Goal: Communication & Community: Answer question/provide support

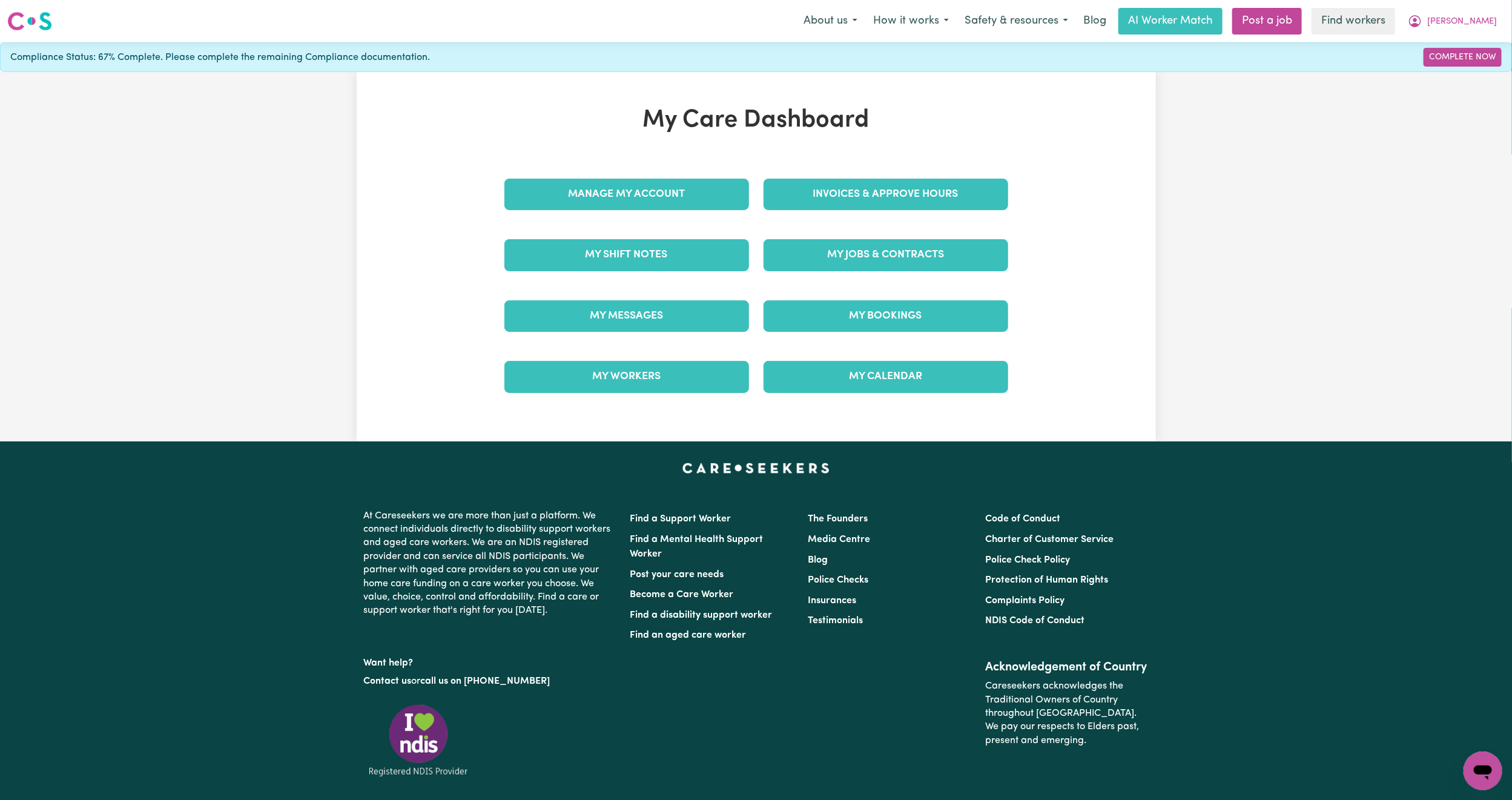
click at [696, 311] on link "My Messages" at bounding box center [626, 316] width 245 height 32
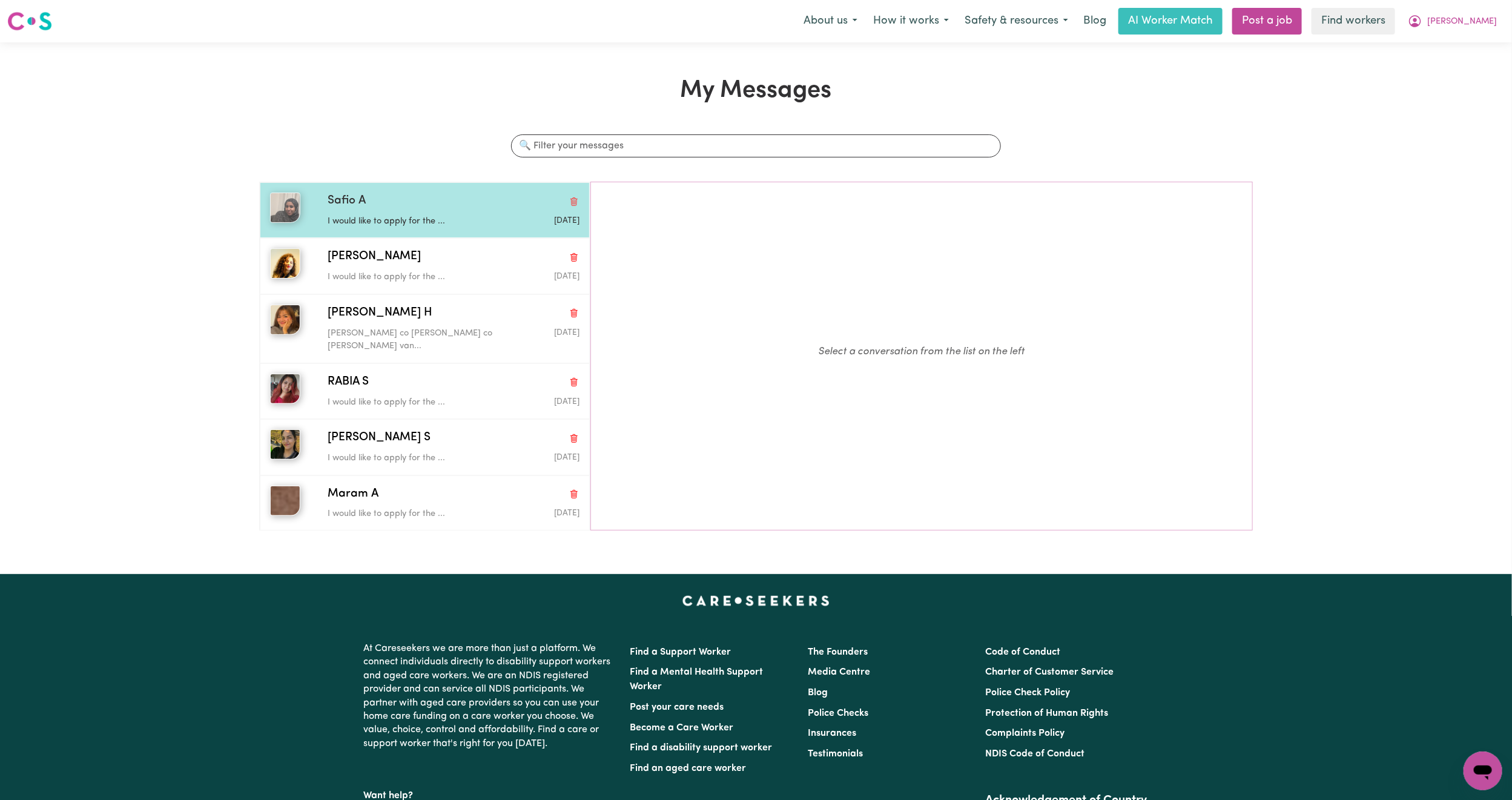
click at [447, 202] on div "Safio A" at bounding box center [454, 201] width 252 height 17
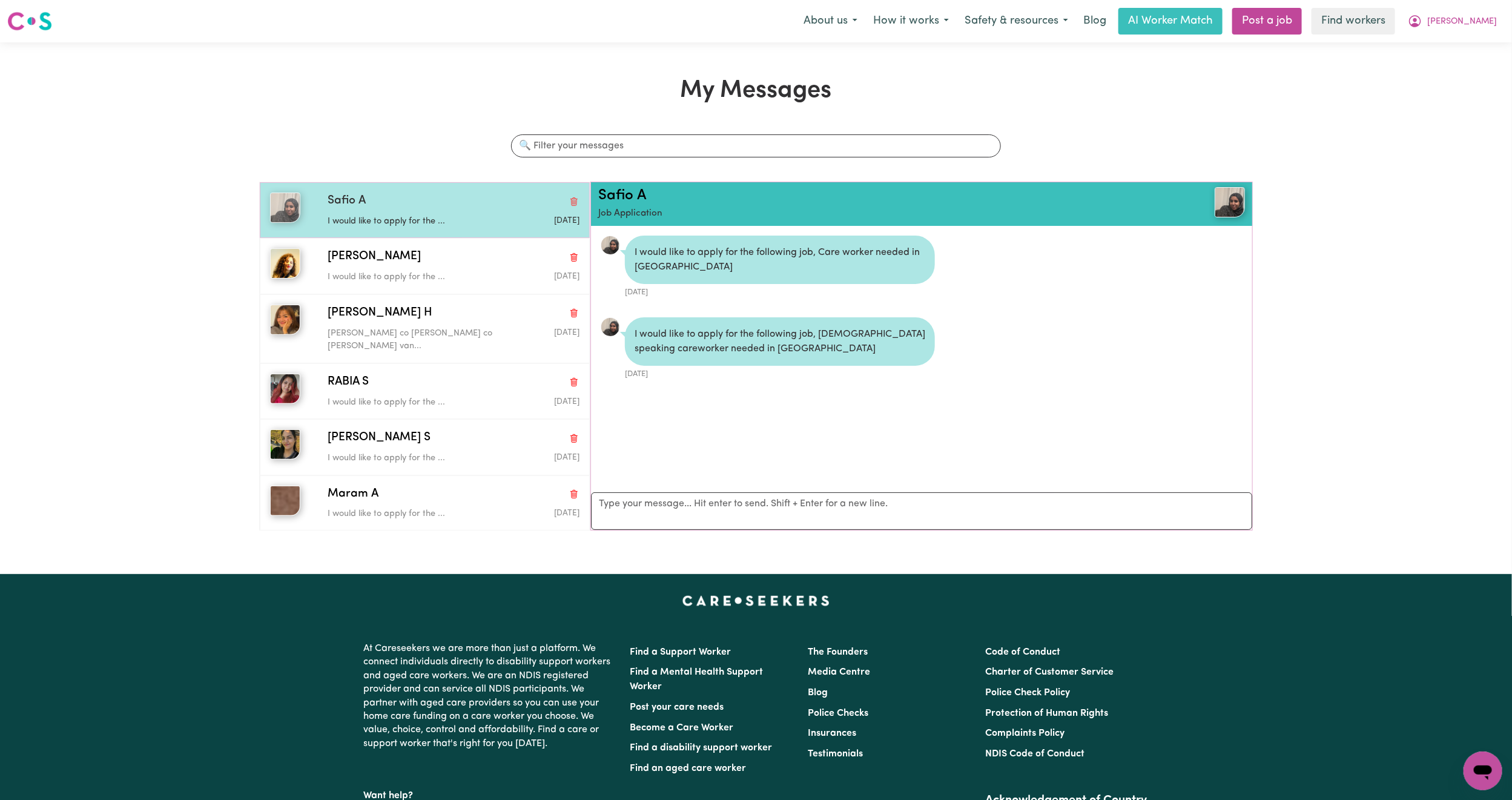
scroll to position [8, 0]
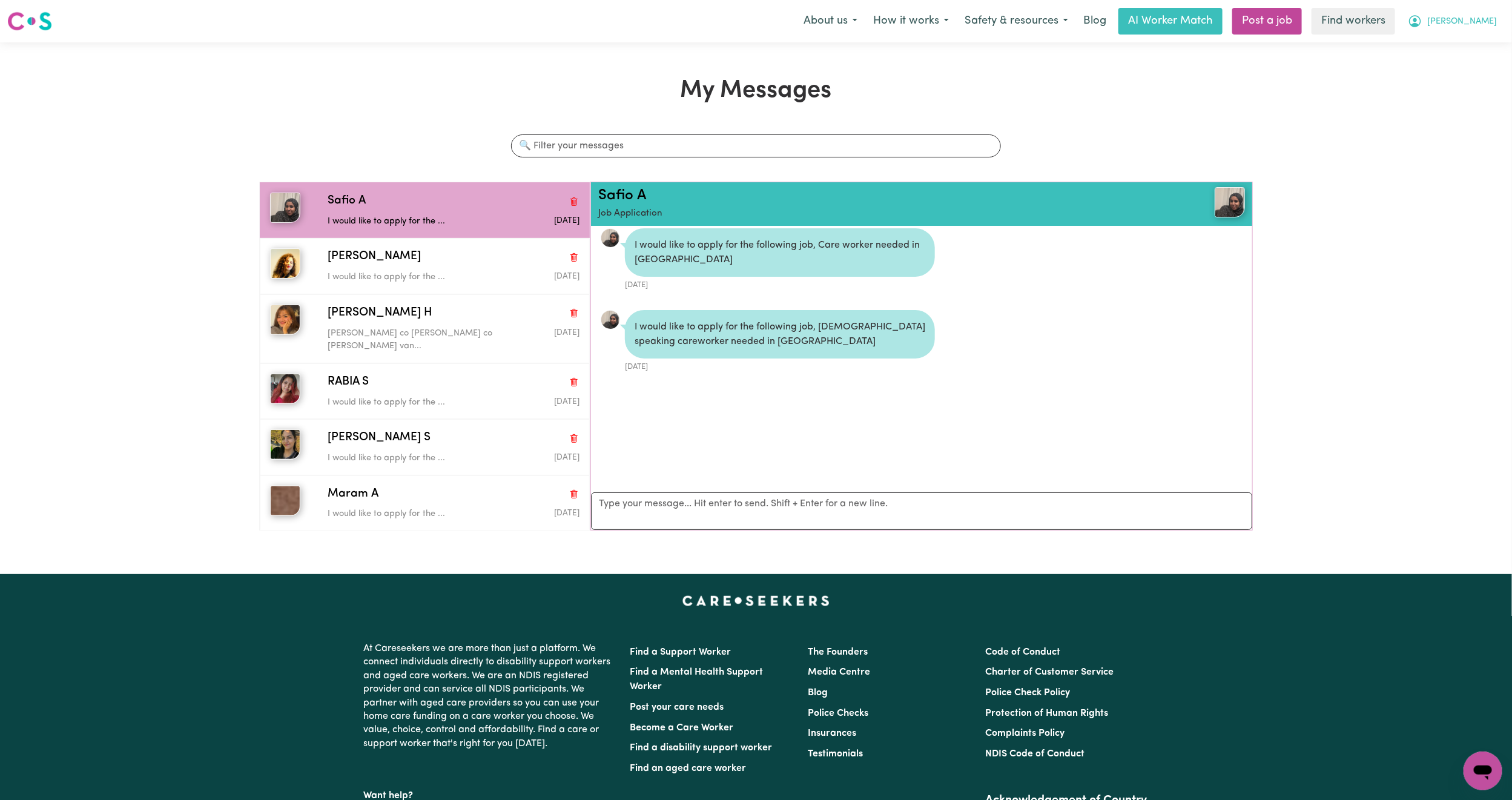
click at [1477, 13] on button "[PERSON_NAME]" at bounding box center [1452, 21] width 104 height 25
click at [1469, 39] on link "My Dashboard" at bounding box center [1456, 47] width 96 height 23
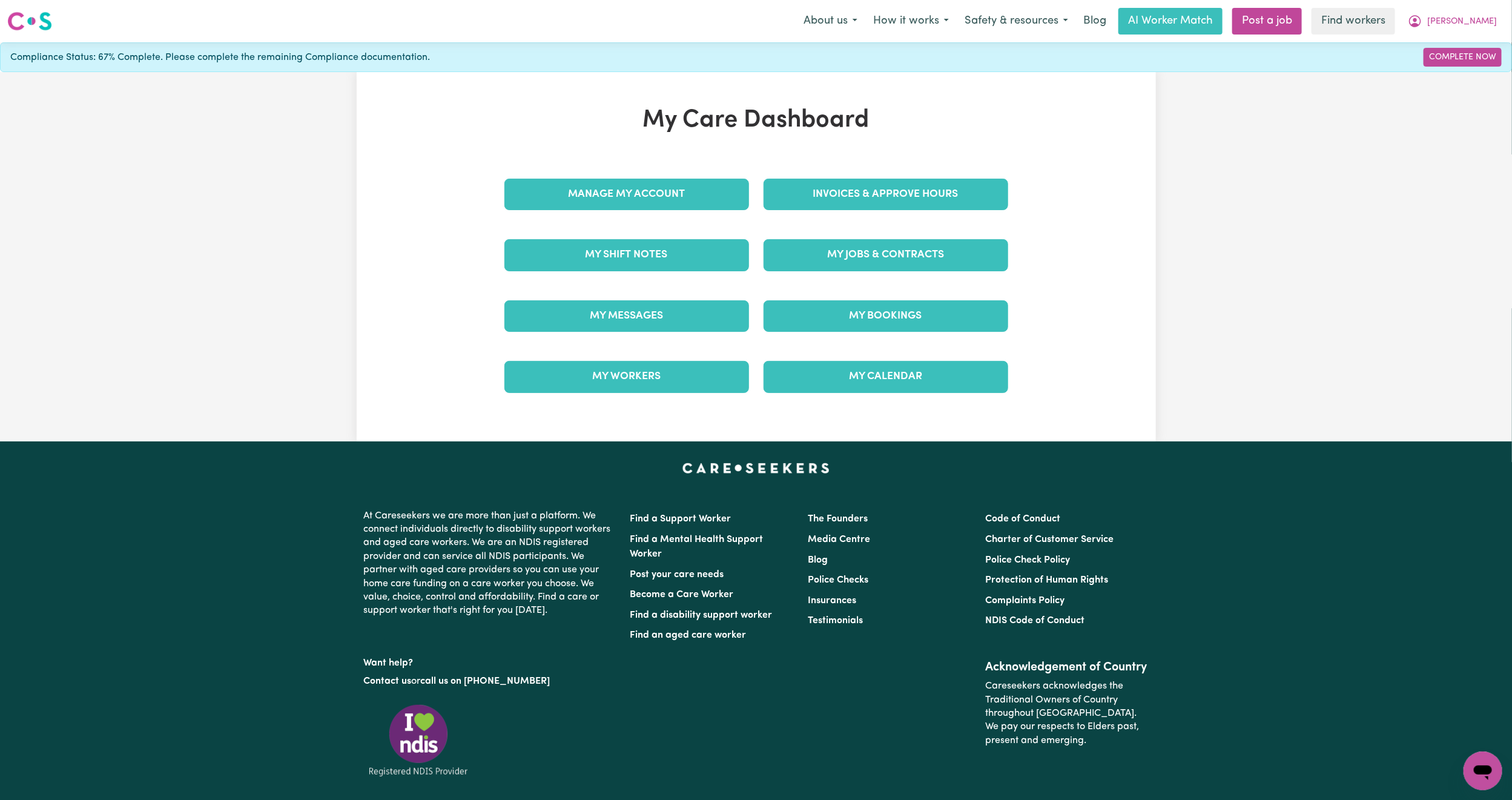
click at [910, 277] on div "My Jobs & Contracts" at bounding box center [885, 255] width 259 height 60
click at [917, 266] on link "My Jobs & Contracts" at bounding box center [885, 255] width 245 height 32
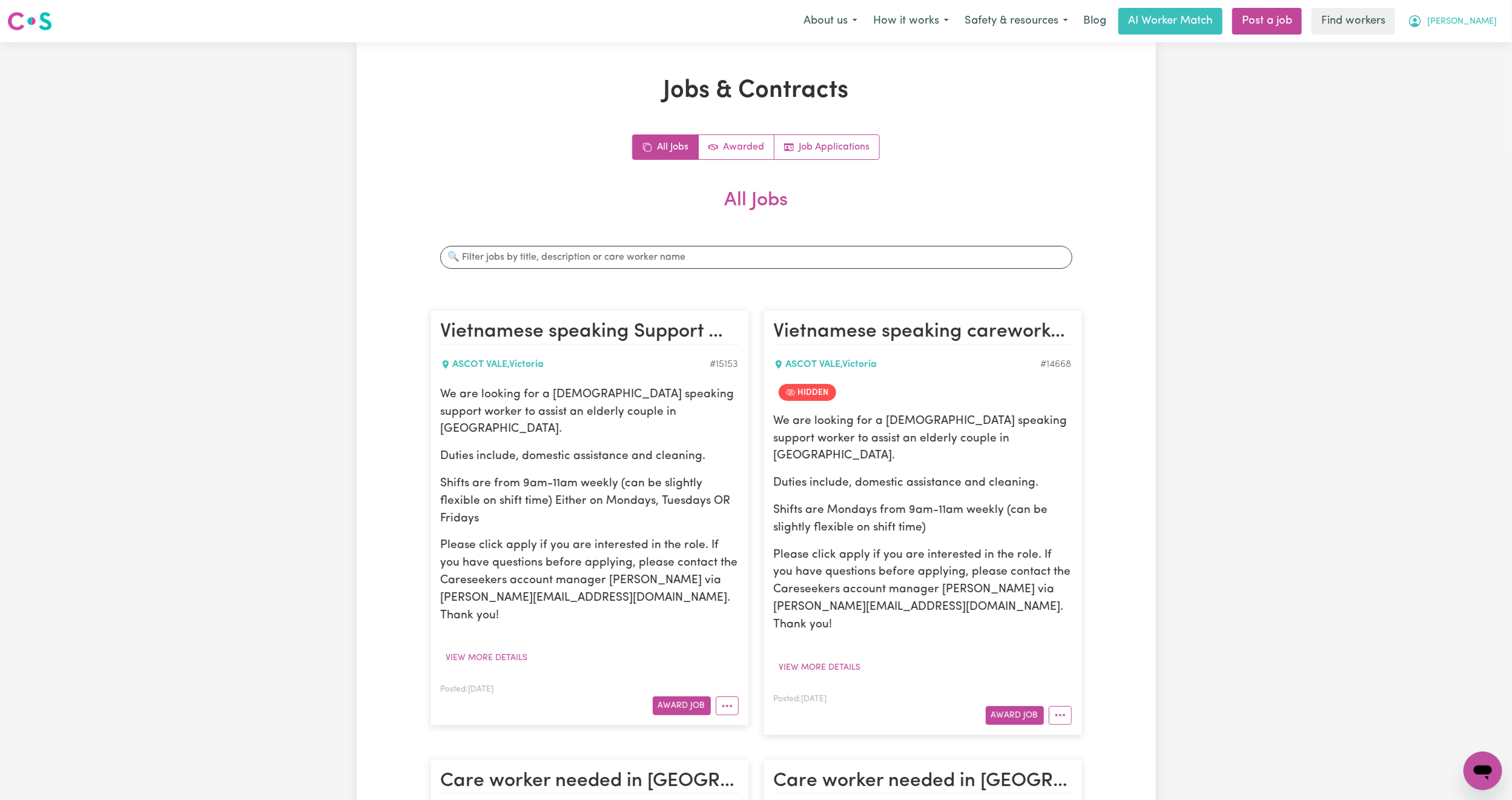
click at [1464, 20] on span "[PERSON_NAME]" at bounding box center [1462, 21] width 70 height 13
click at [1458, 46] on link "My Dashboard" at bounding box center [1456, 47] width 96 height 23
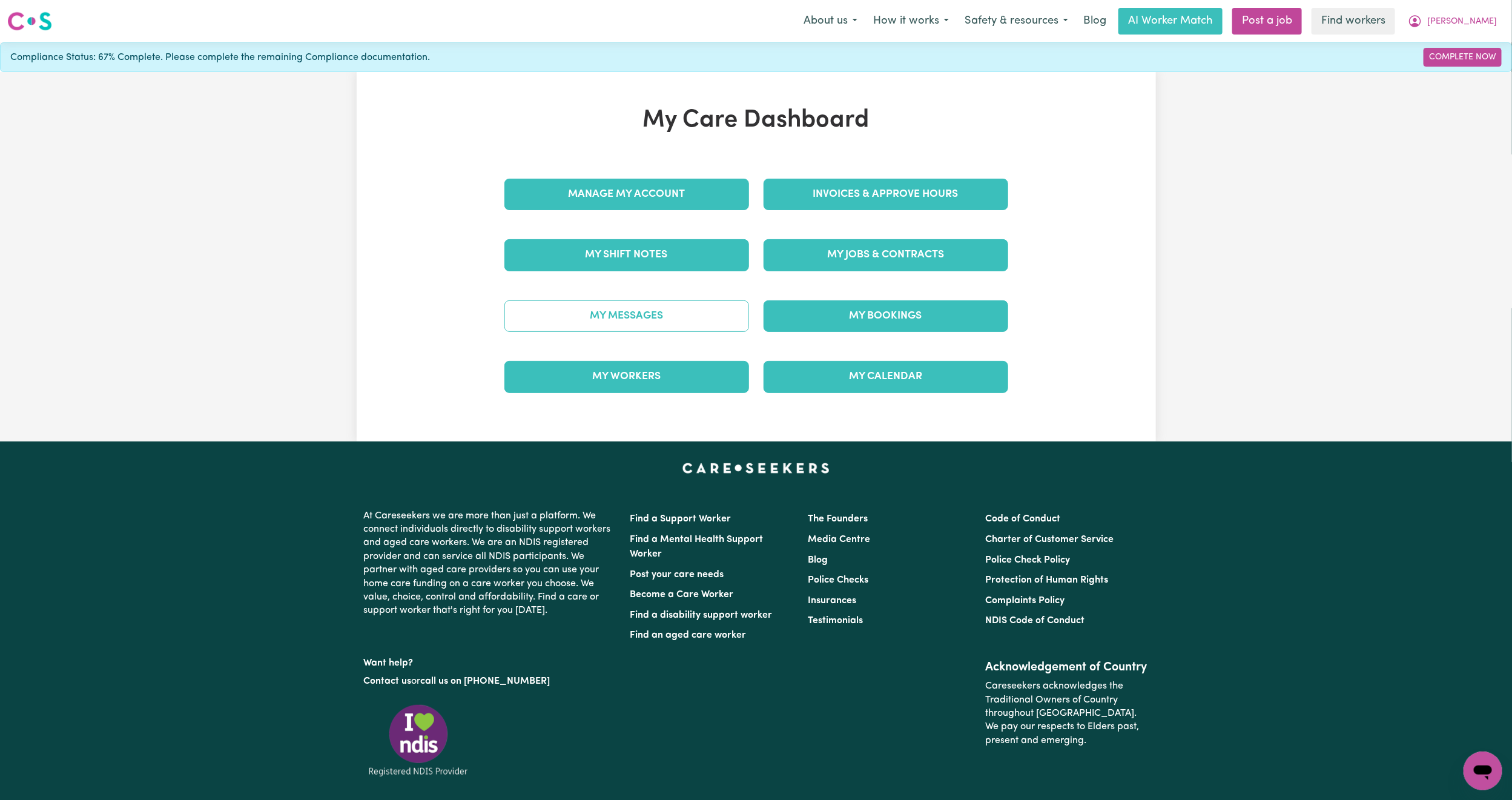
click at [642, 331] on link "My Messages" at bounding box center [626, 316] width 245 height 32
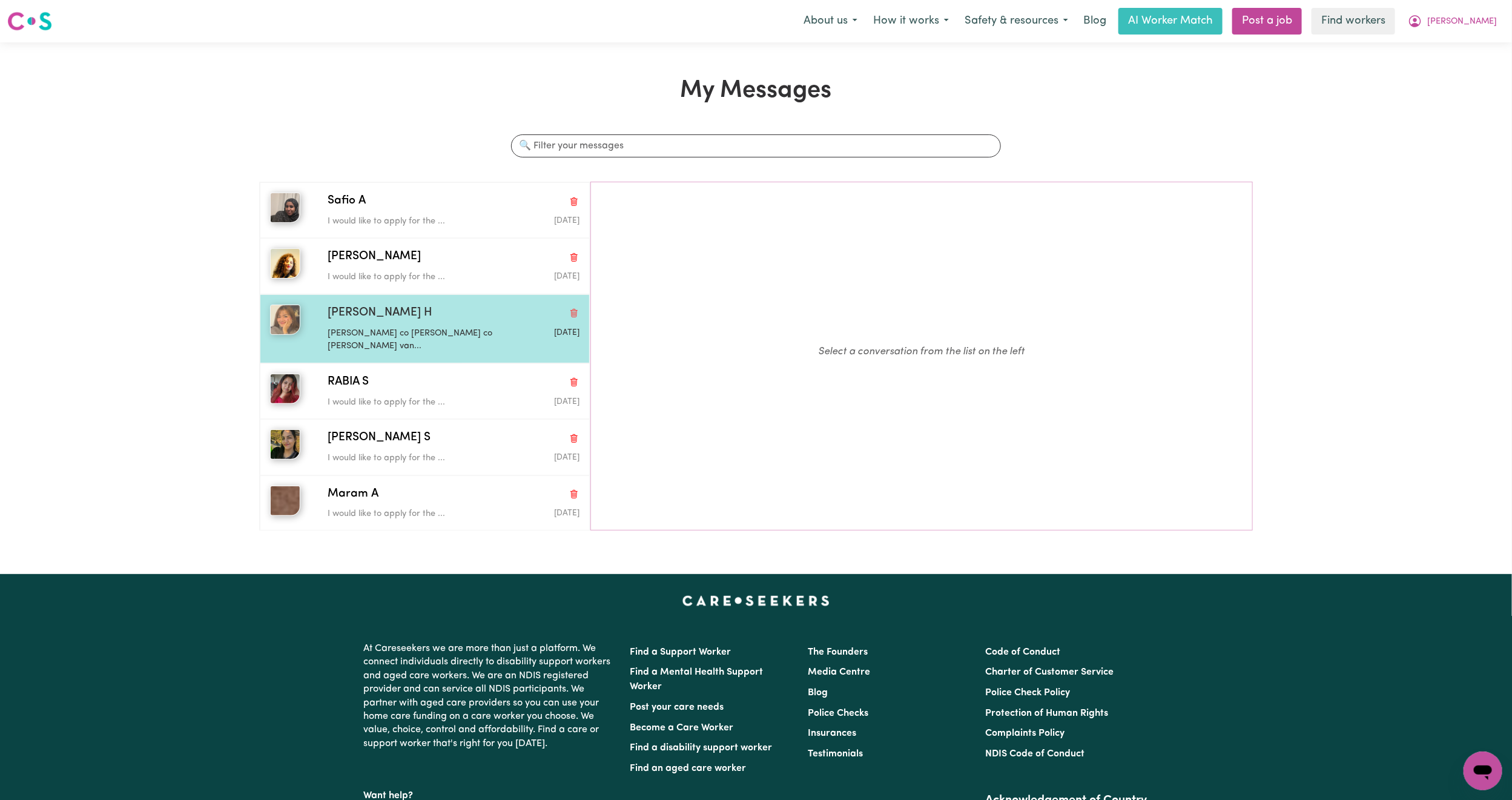
click at [352, 321] on span "[PERSON_NAME] H" at bounding box center [380, 314] width 104 height 17
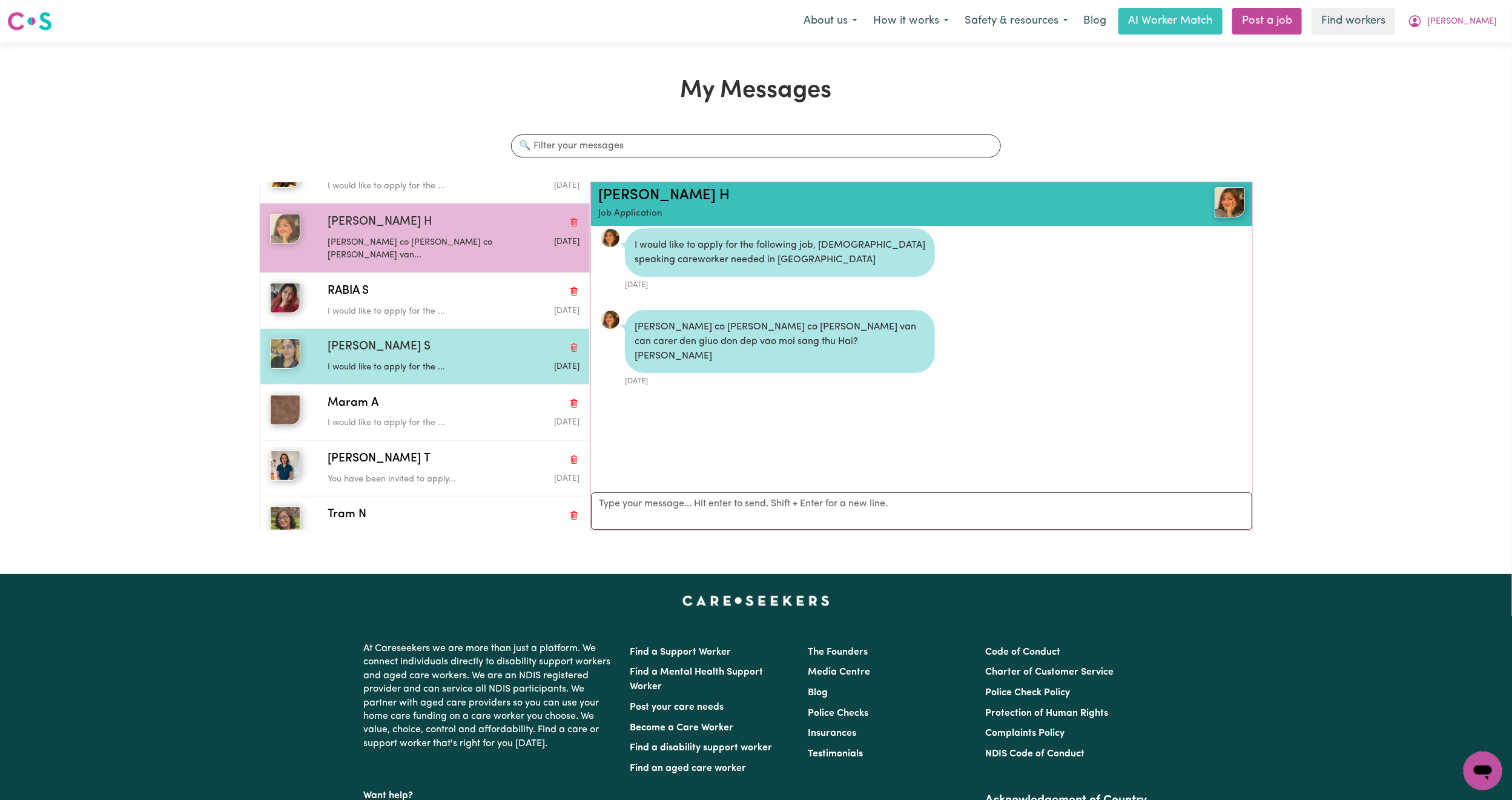
scroll to position [181, 0]
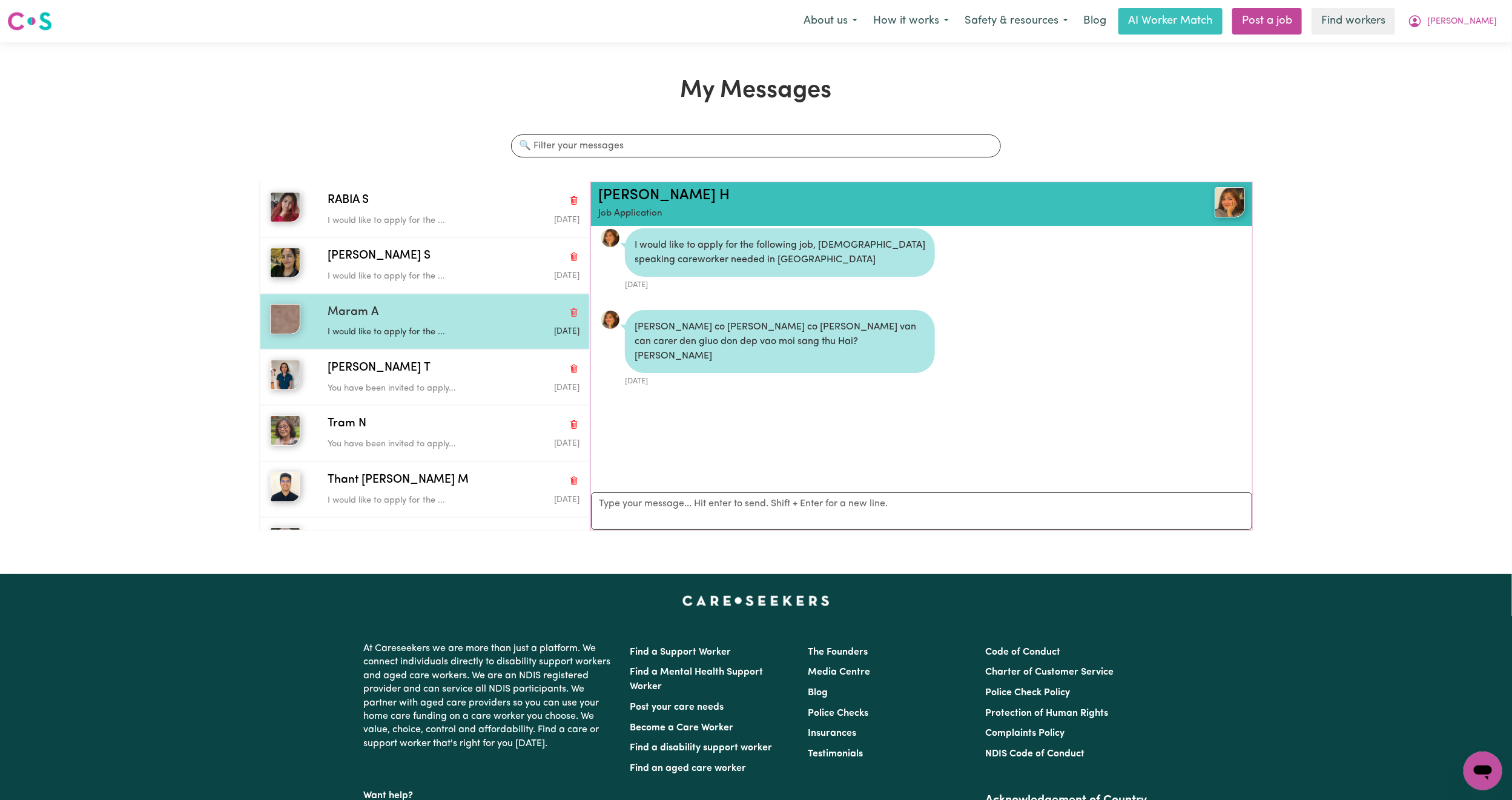
click at [397, 304] on div "Maram A" at bounding box center [454, 313] width 252 height 17
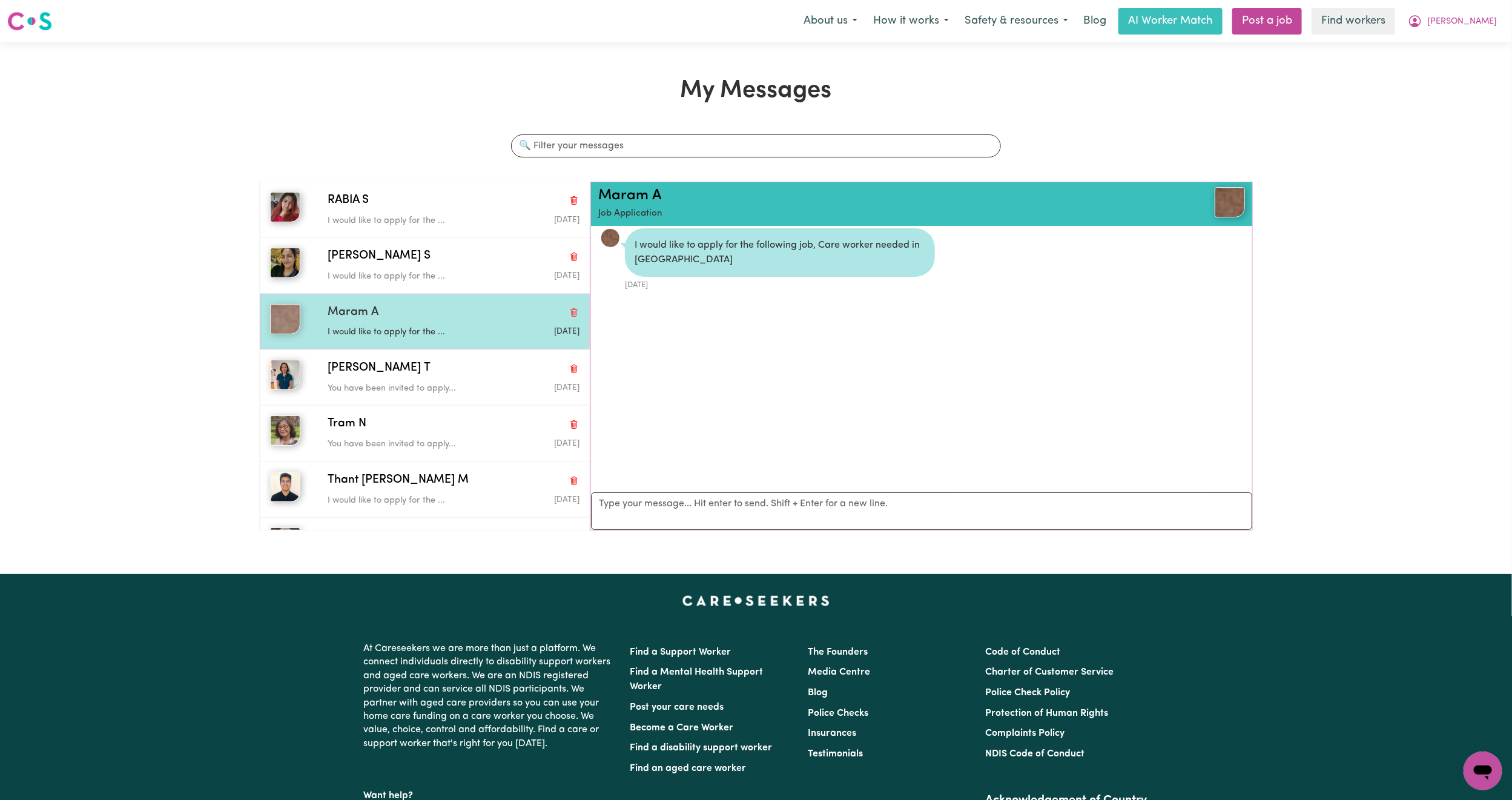
scroll to position [272, 0]
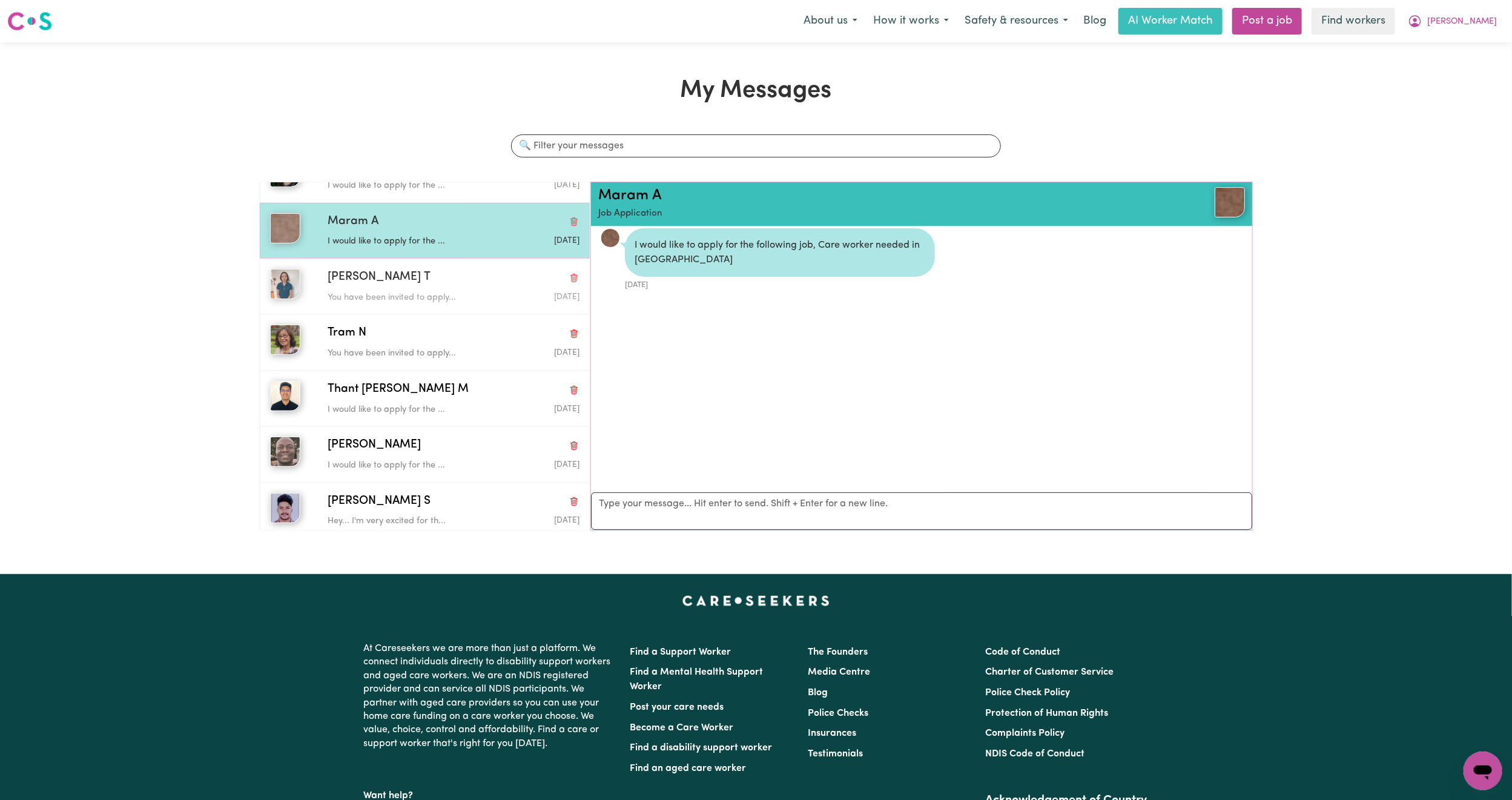
click at [408, 302] on div "[PERSON_NAME] T You have been invited to apply... [DATE]" at bounding box center [424, 287] width 330 height 55
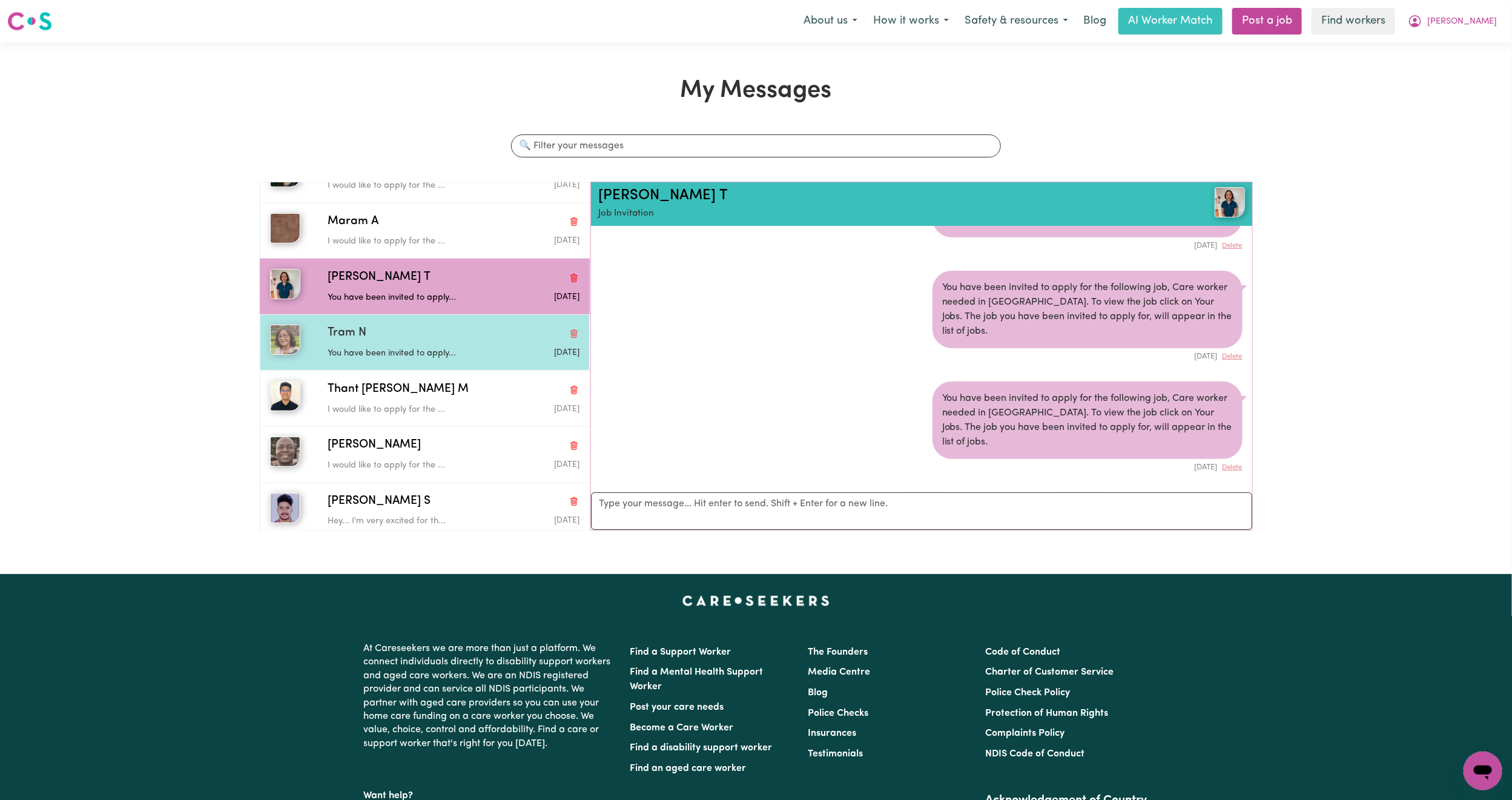
click at [400, 342] on div "You have been invited to apply..." at bounding box center [412, 351] width 168 height 18
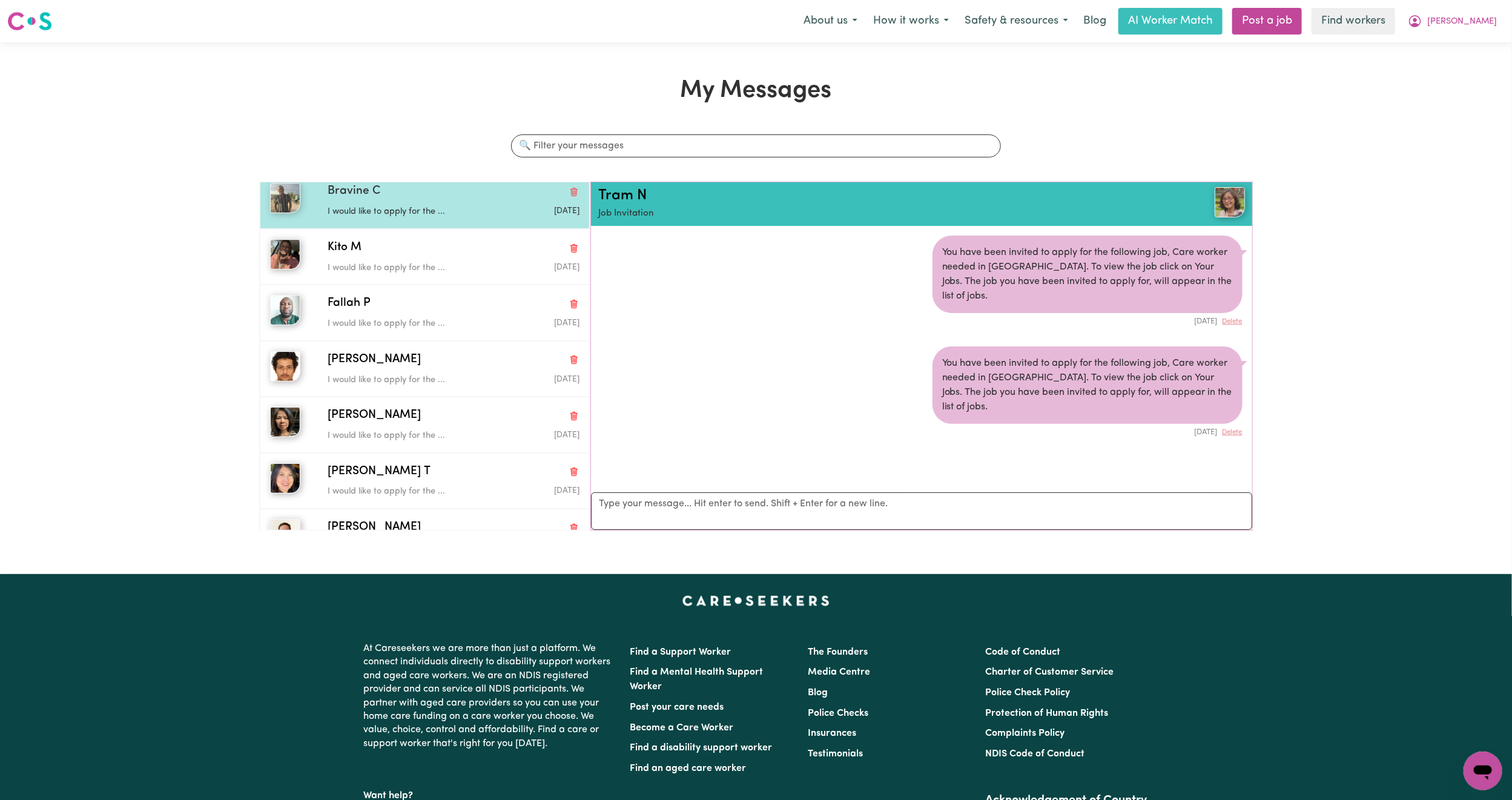
scroll to position [727, 0]
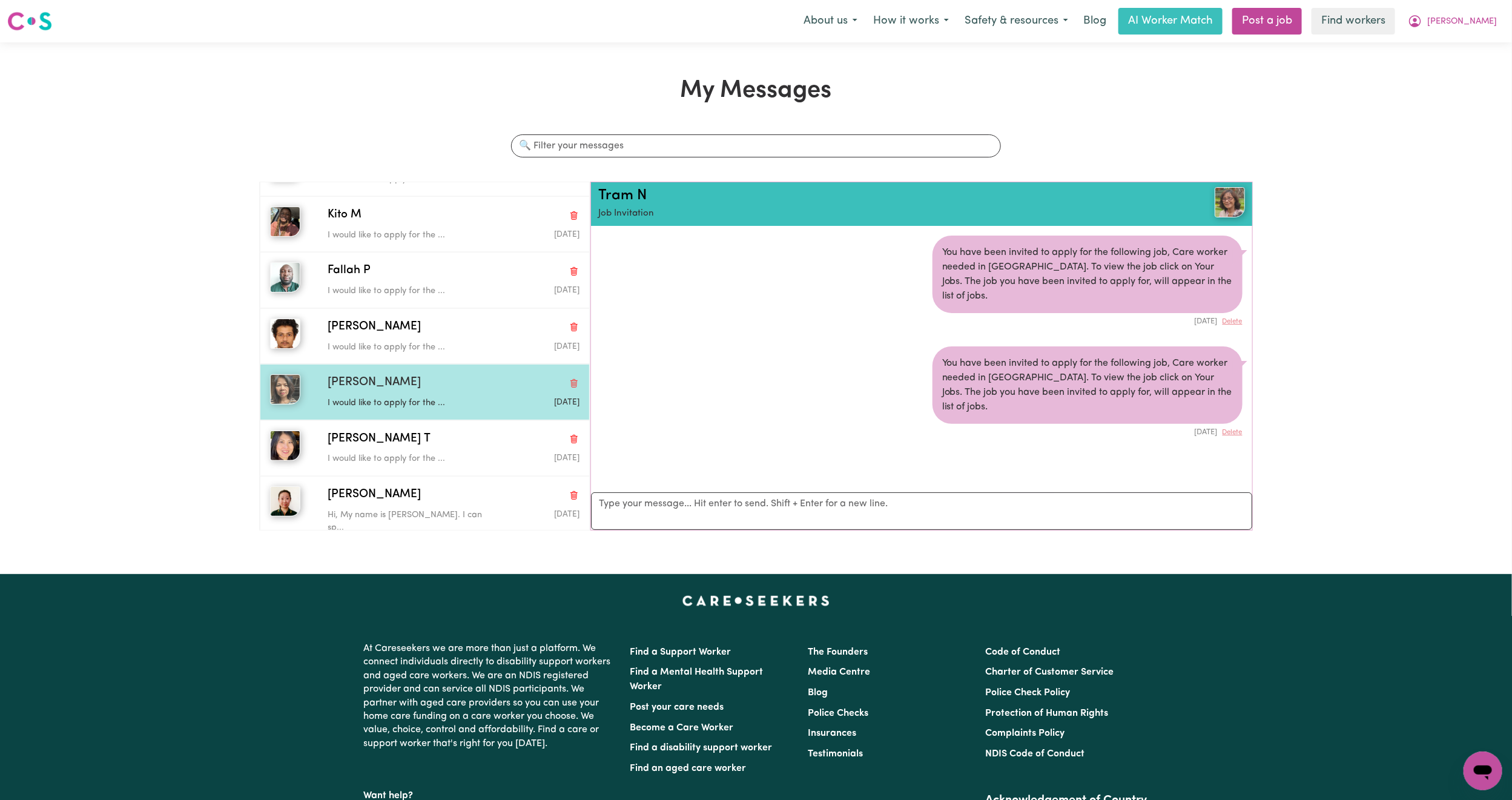
click at [382, 370] on div "[PERSON_NAME] T I would like to apply for the ... [DATE]" at bounding box center [424, 392] width 330 height 55
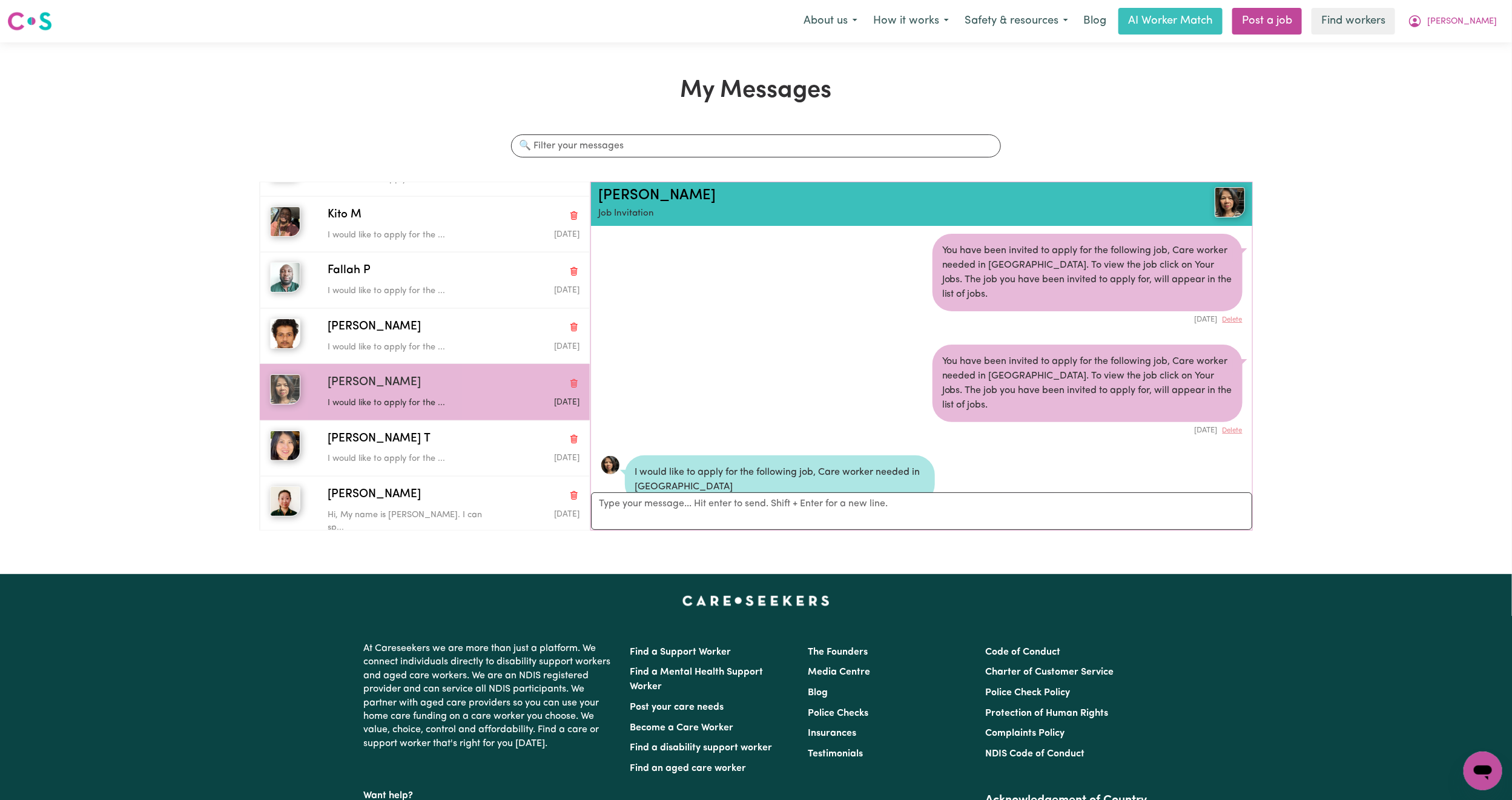
scroll to position [0, 0]
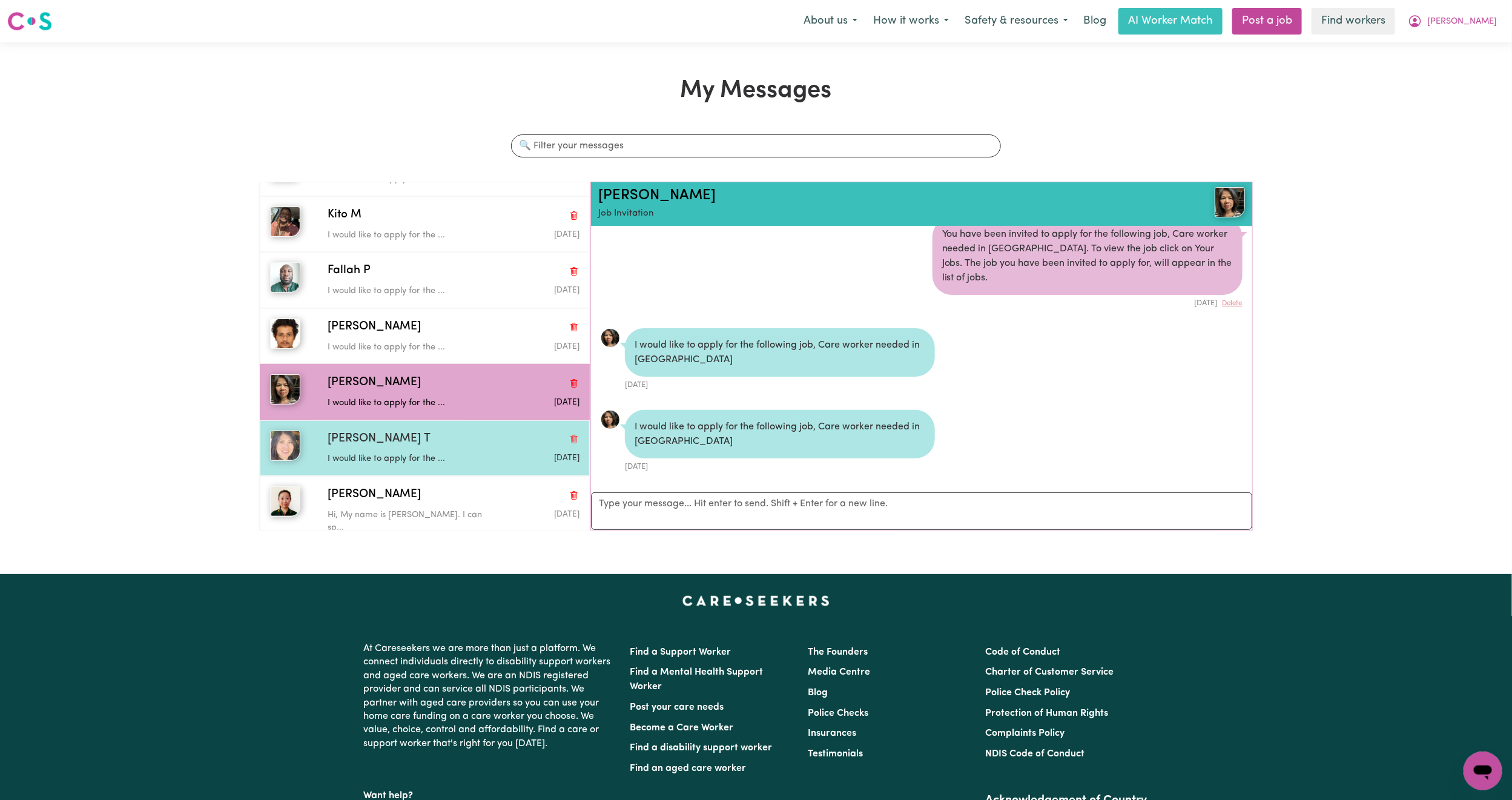
click at [370, 448] on div "I would like to apply for the ..." at bounding box center [412, 456] width 168 height 18
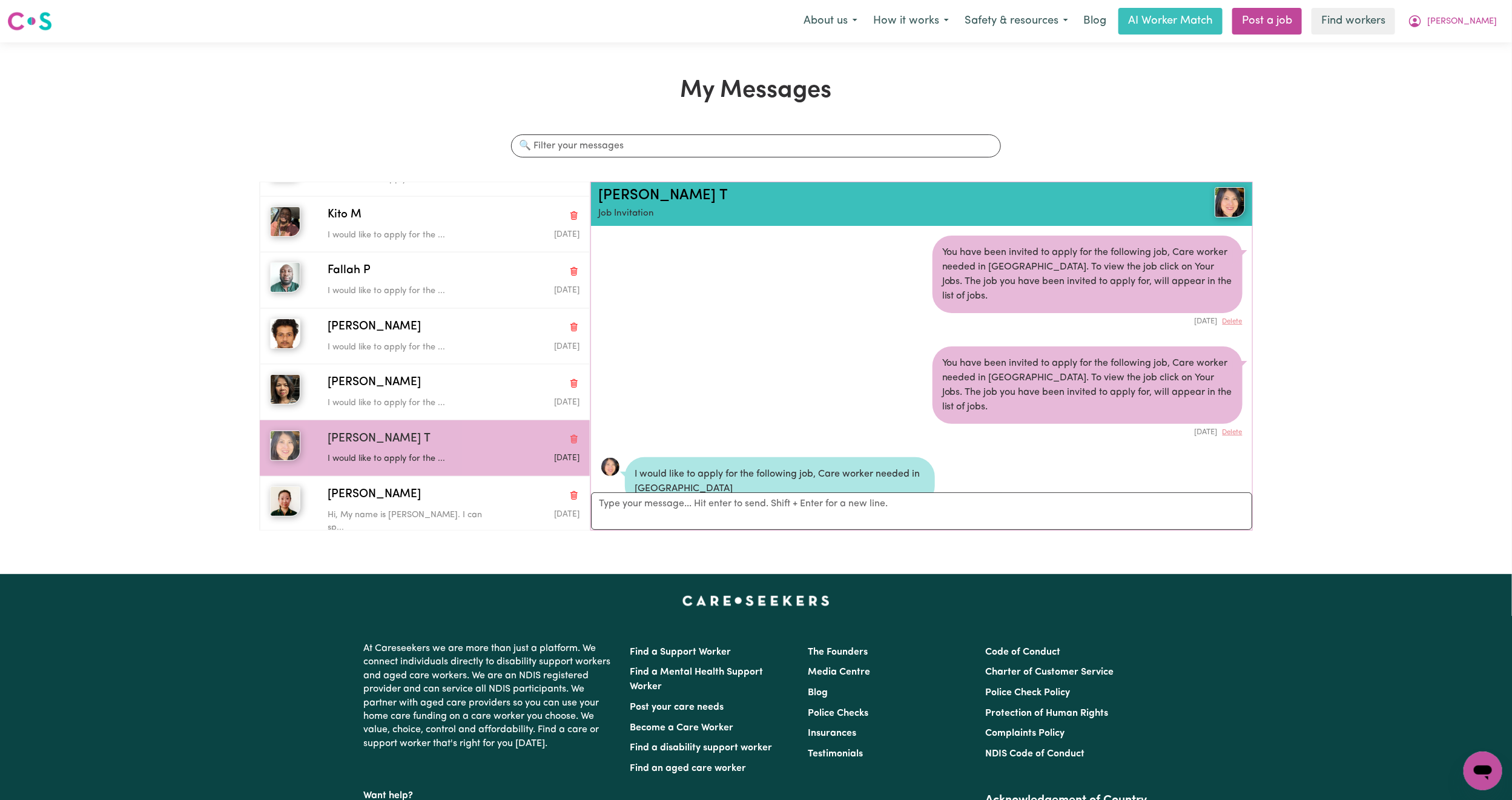
scroll to position [48, 0]
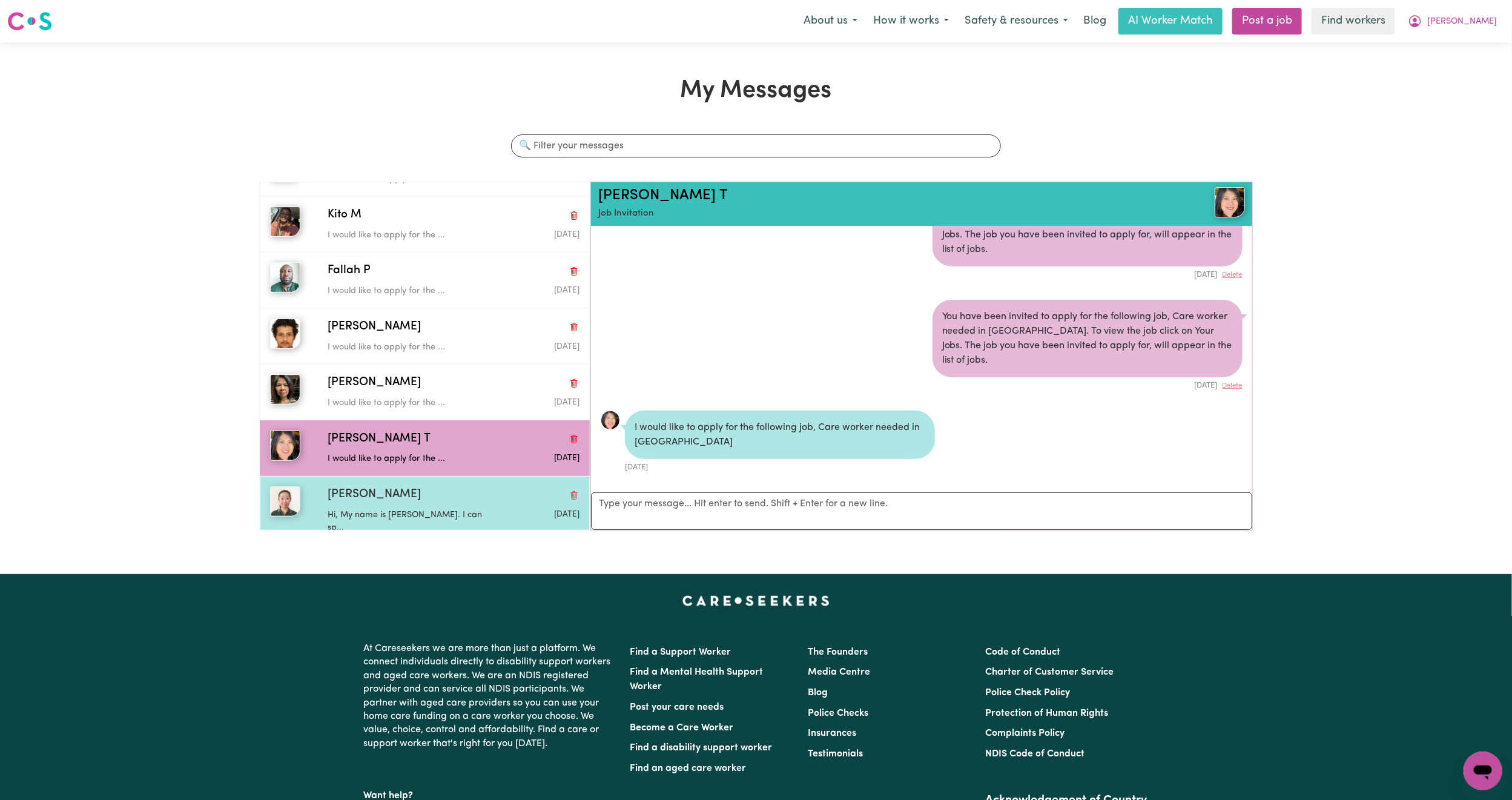
click at [345, 512] on p "Hi, My name is [PERSON_NAME]. I can sp..." at bounding box center [412, 521] width 168 height 26
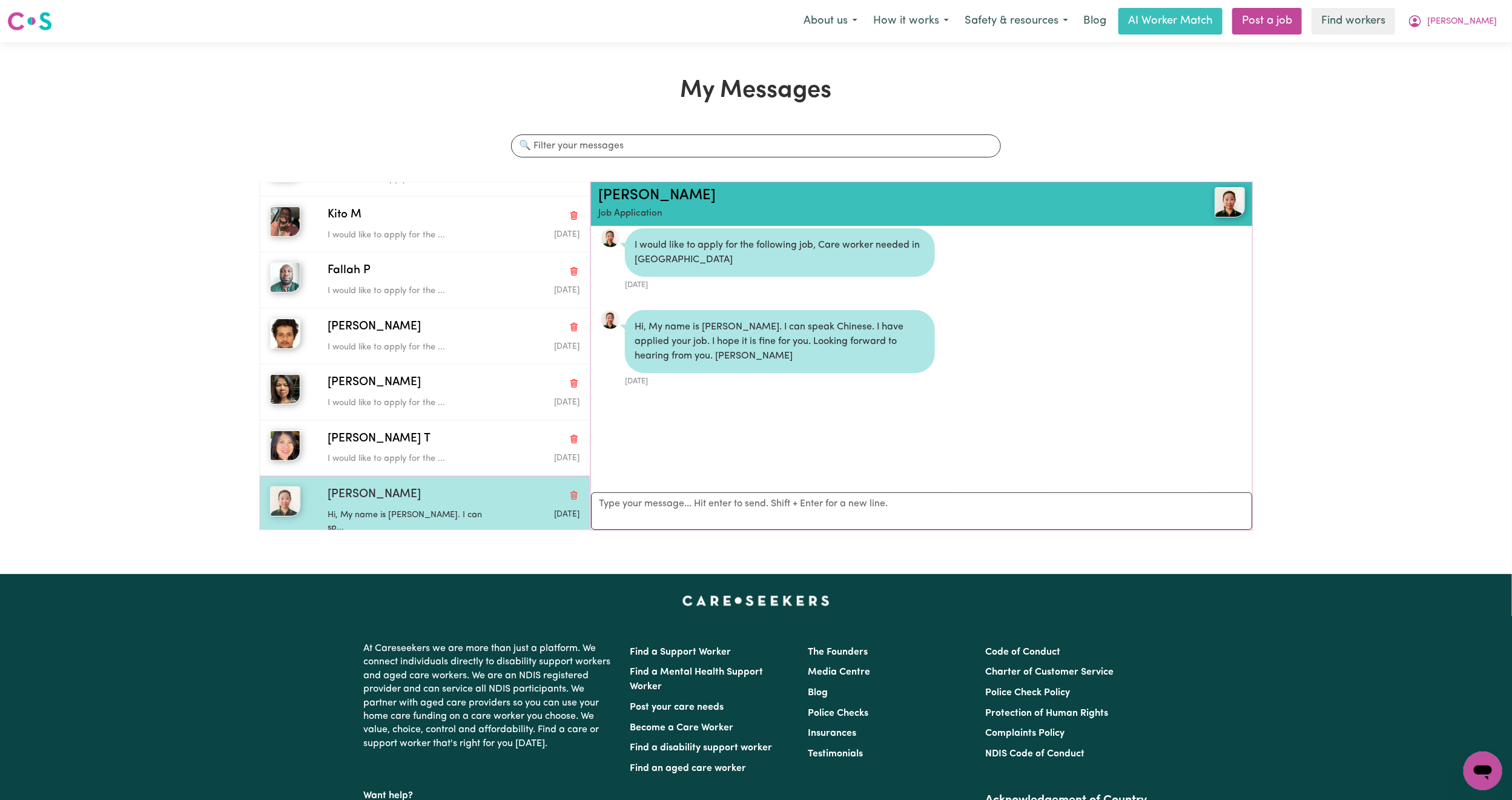
scroll to position [8, 0]
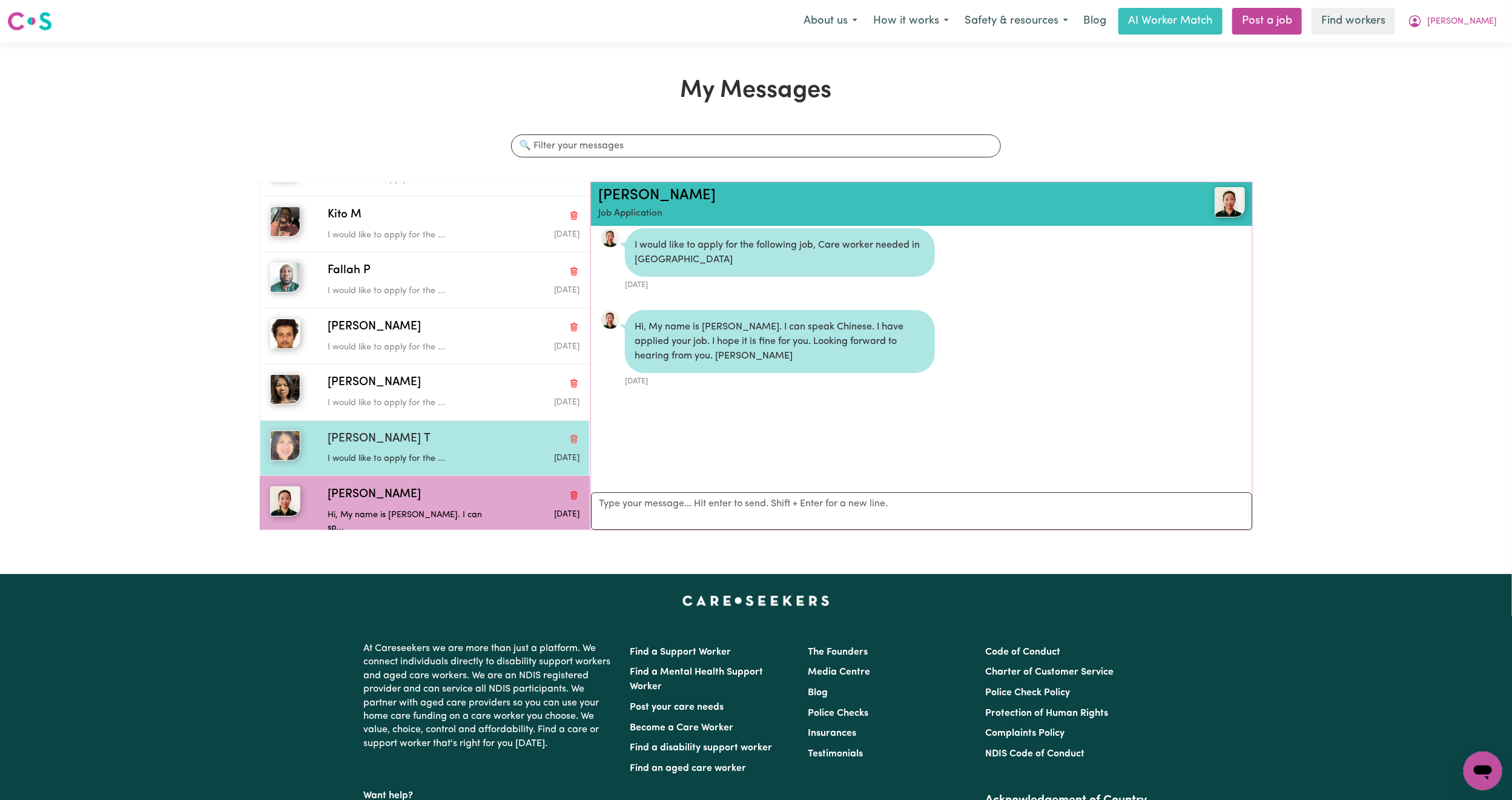
click at [393, 442] on div "[PERSON_NAME] T" at bounding box center [454, 440] width 252 height 17
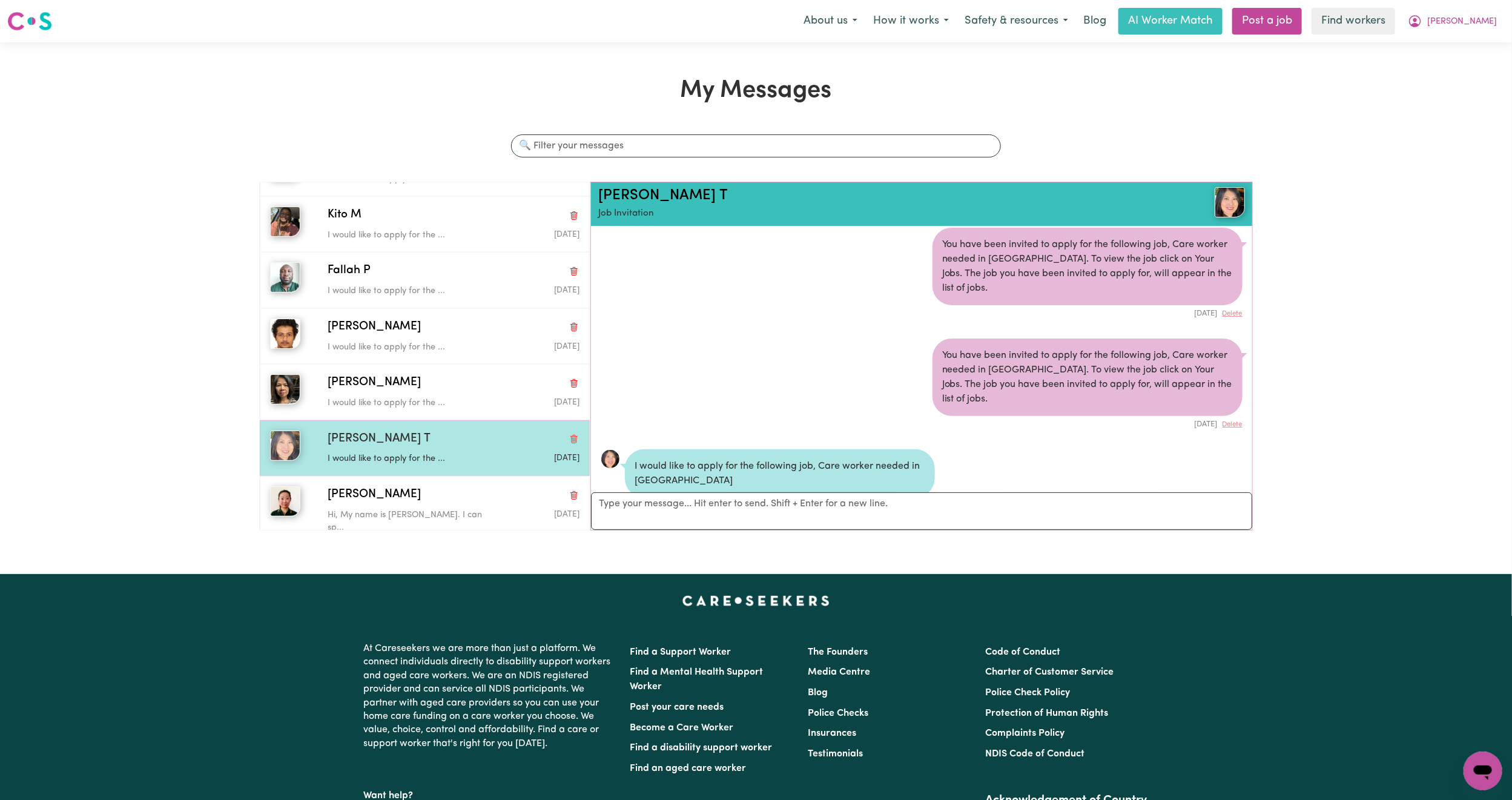
scroll to position [48, 0]
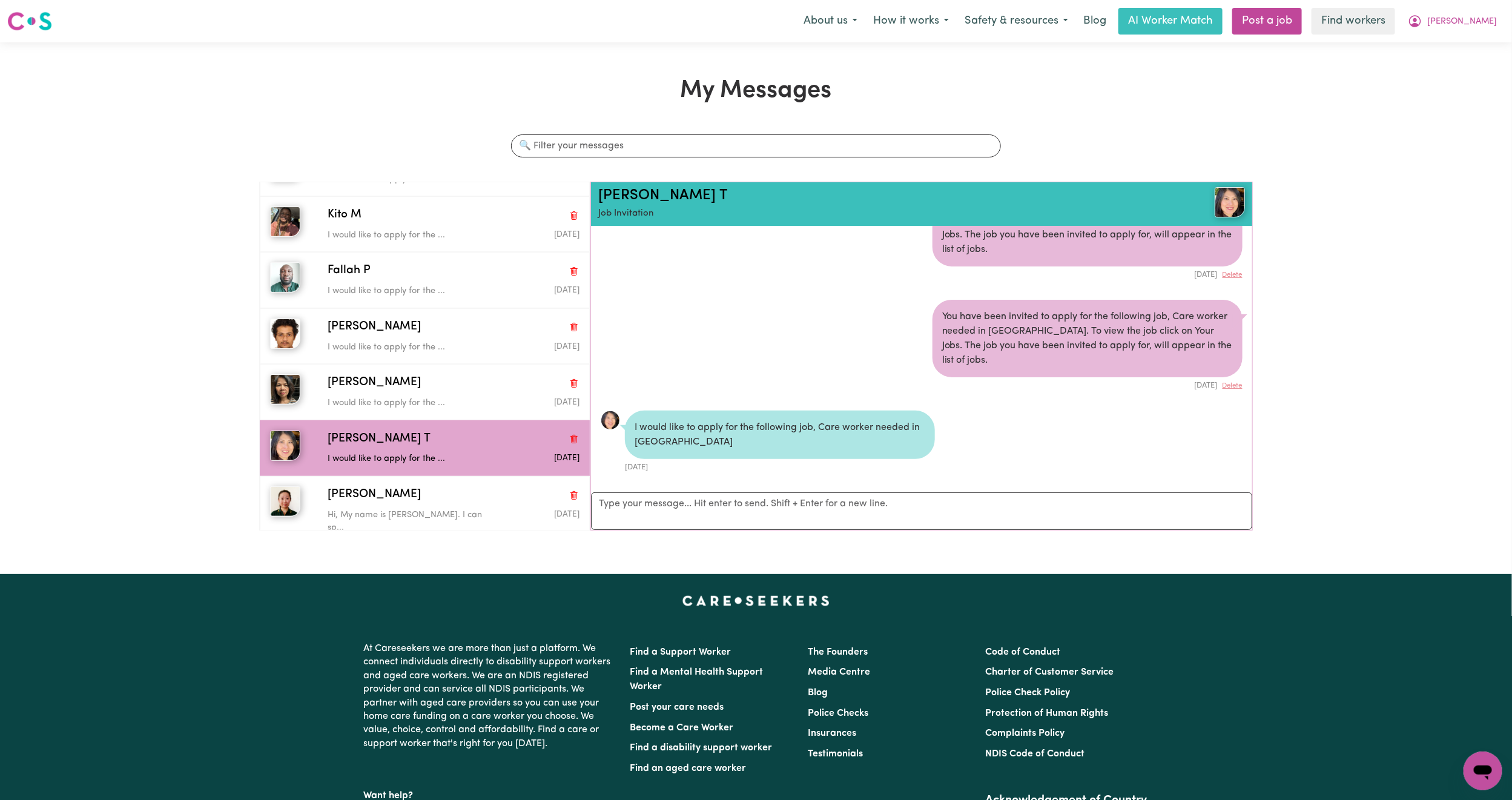
click at [1506, 29] on div "Menu About us How it works Safety & resources Blog AI Worker Match Post a job F…" at bounding box center [756, 21] width 1512 height 28
click at [1488, 29] on button "[PERSON_NAME]" at bounding box center [1452, 21] width 104 height 25
click at [1468, 74] on link "Logout" at bounding box center [1456, 69] width 96 height 23
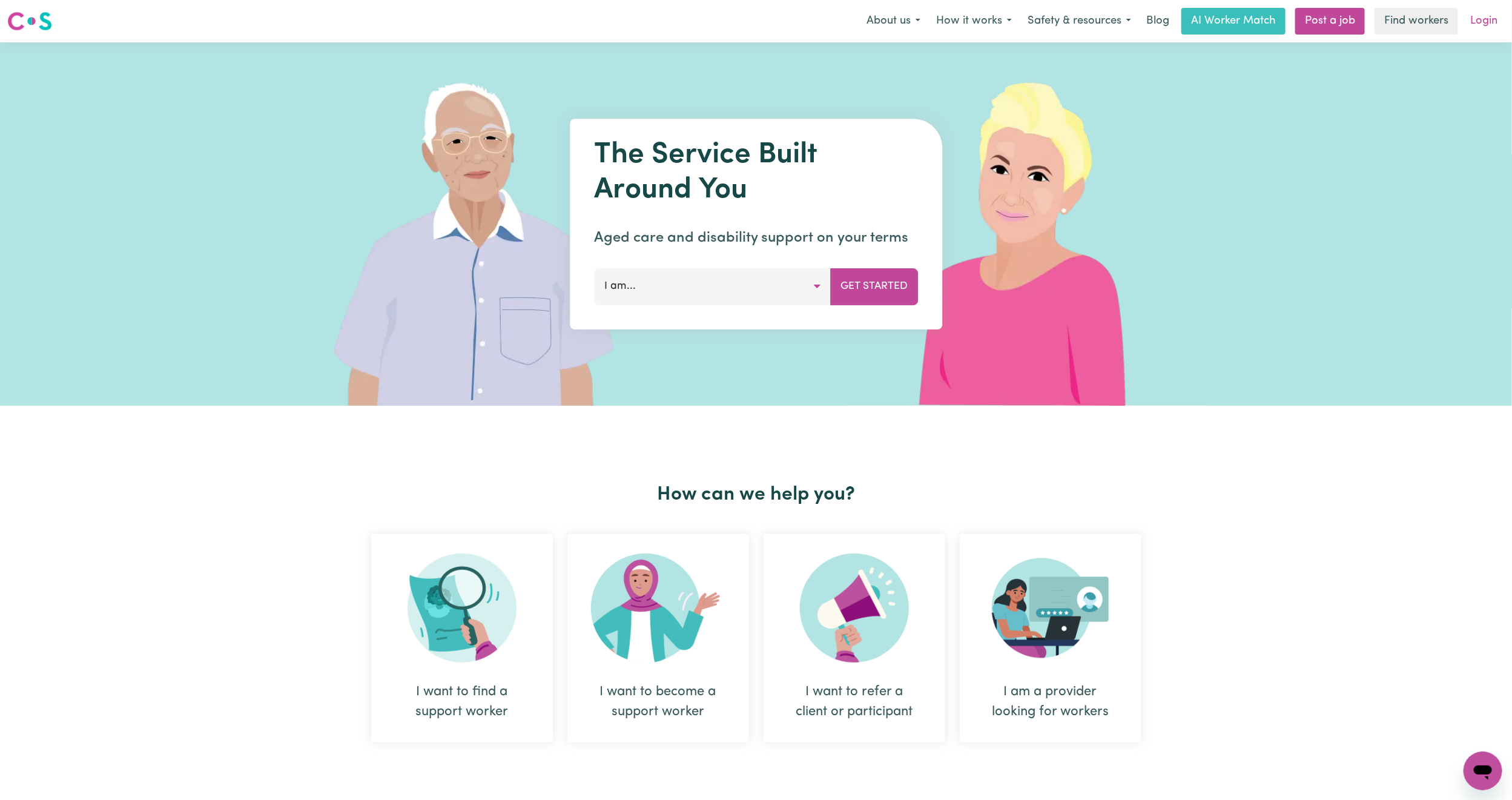
click at [1480, 10] on link "Login" at bounding box center [1484, 21] width 42 height 27
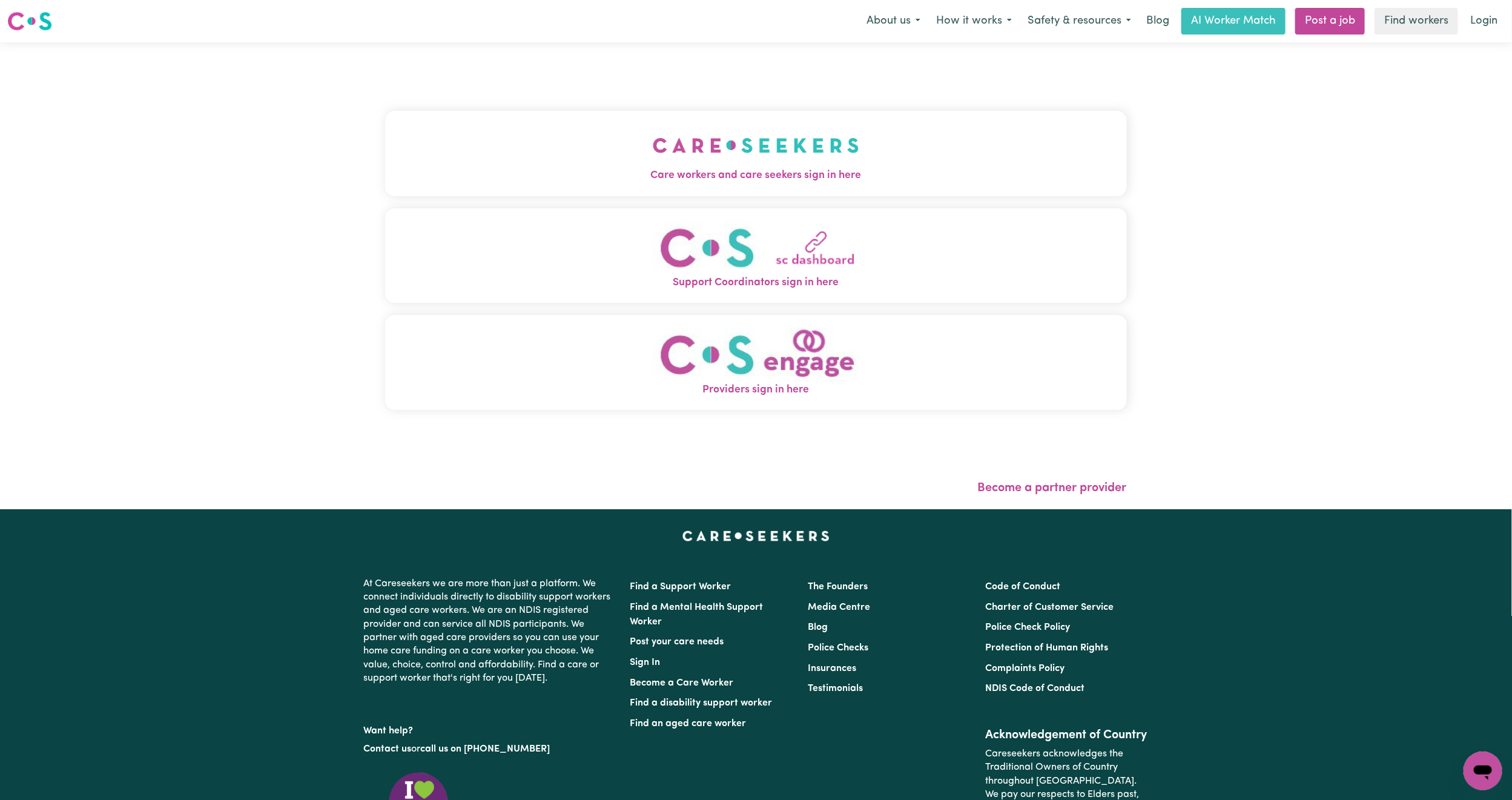
click at [710, 154] on img "Care workers and care seekers sign in here" at bounding box center [755, 145] width 207 height 45
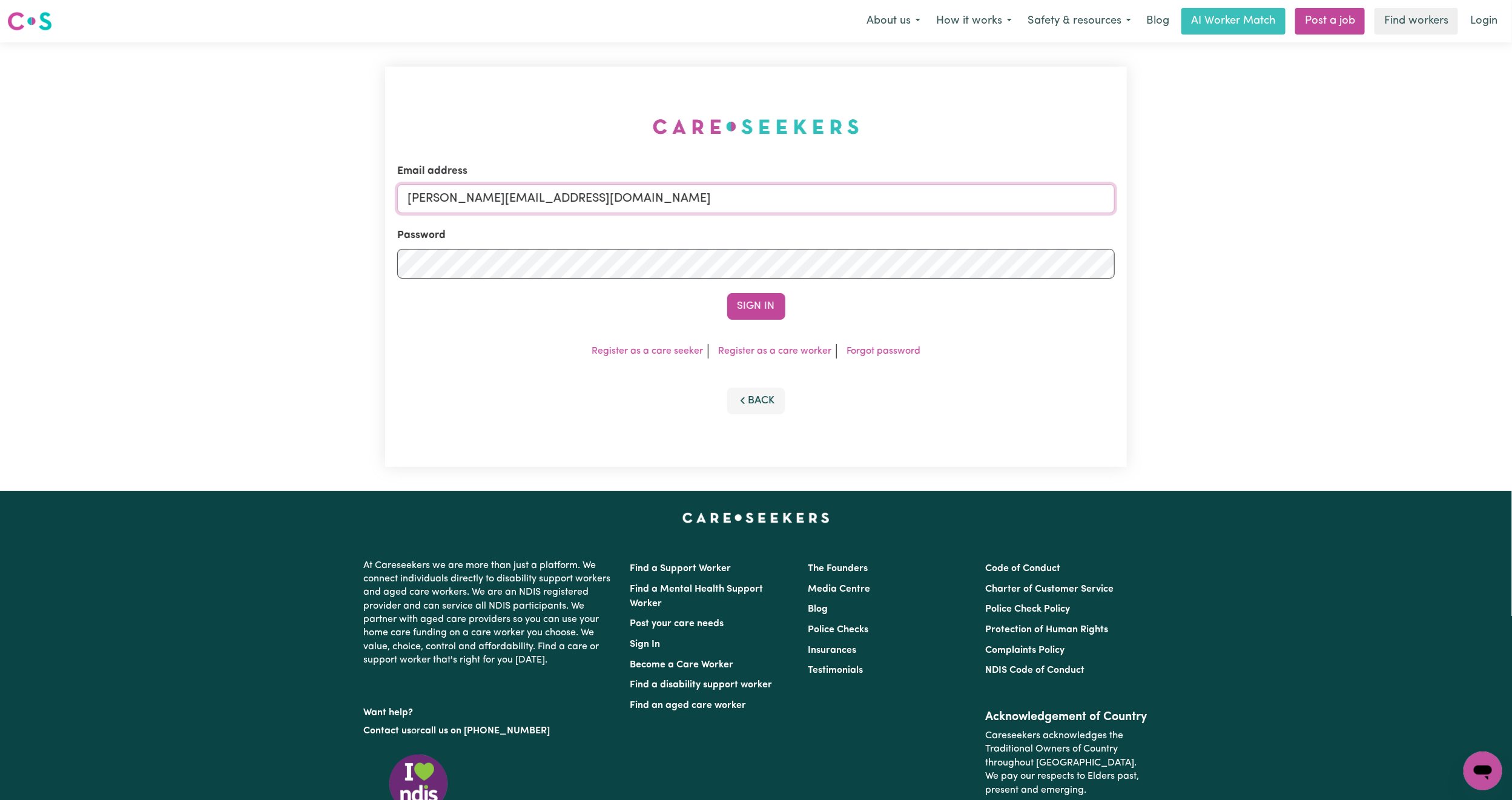
drag, startPoint x: 488, startPoint y: 199, endPoint x: 493, endPoint y: 202, distance: 5.8
click at [488, 199] on input "[PERSON_NAME][EMAIL_ADDRESS][DOMAIN_NAME]" at bounding box center [756, 198] width 717 height 29
click at [738, 274] on form "Email address [EMAIL_ADDRESS][PERSON_NAME][DOMAIN_NAME] Password Sign In" at bounding box center [756, 241] width 717 height 156
type input "[EMAIL_ADDRESS][PERSON_NAME][PERSON_NAME][DOMAIN_NAME]"
click at [760, 311] on button "Sign In" at bounding box center [755, 307] width 58 height 27
